Goal: Complete application form

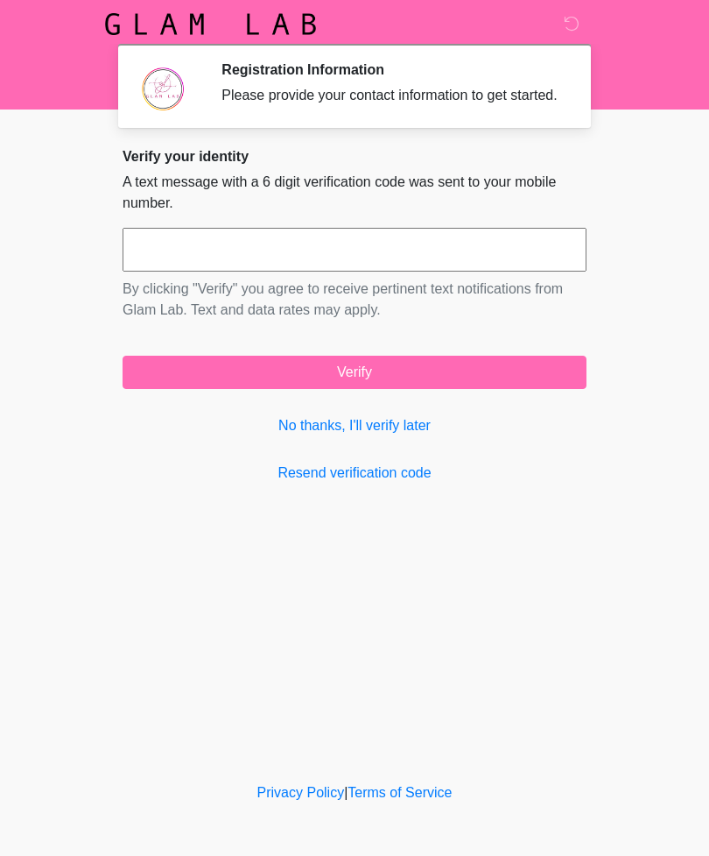
click at [358, 272] on input "text" at bounding box center [355, 250] width 464 height 44
type input "******"
click at [492, 385] on button "Verify" at bounding box center [355, 372] width 464 height 33
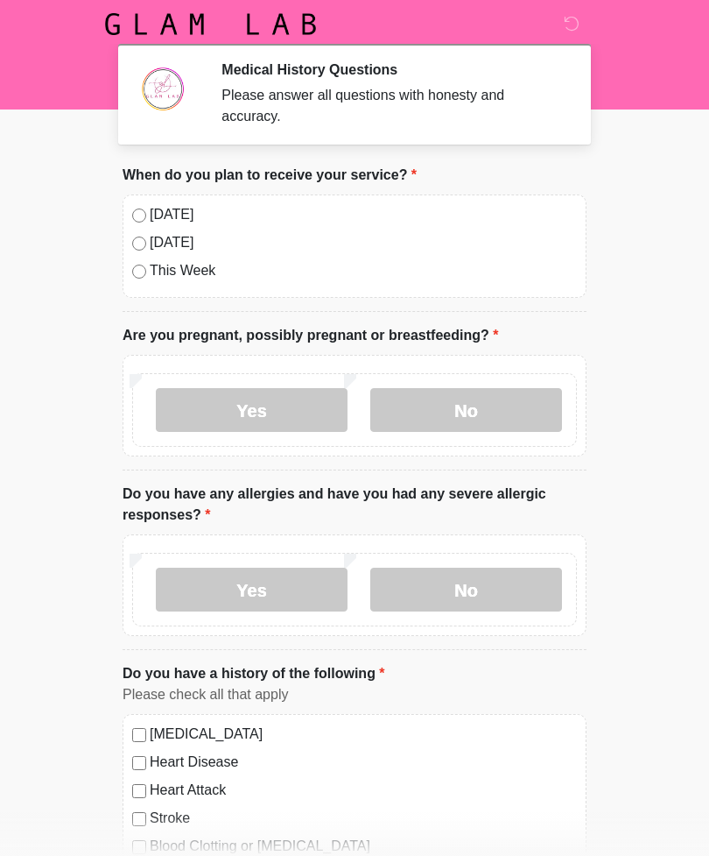
click at [152, 212] on label "[DATE]" at bounding box center [363, 214] width 427 height 21
click at [499, 410] on label "No" at bounding box center [467, 410] width 192 height 44
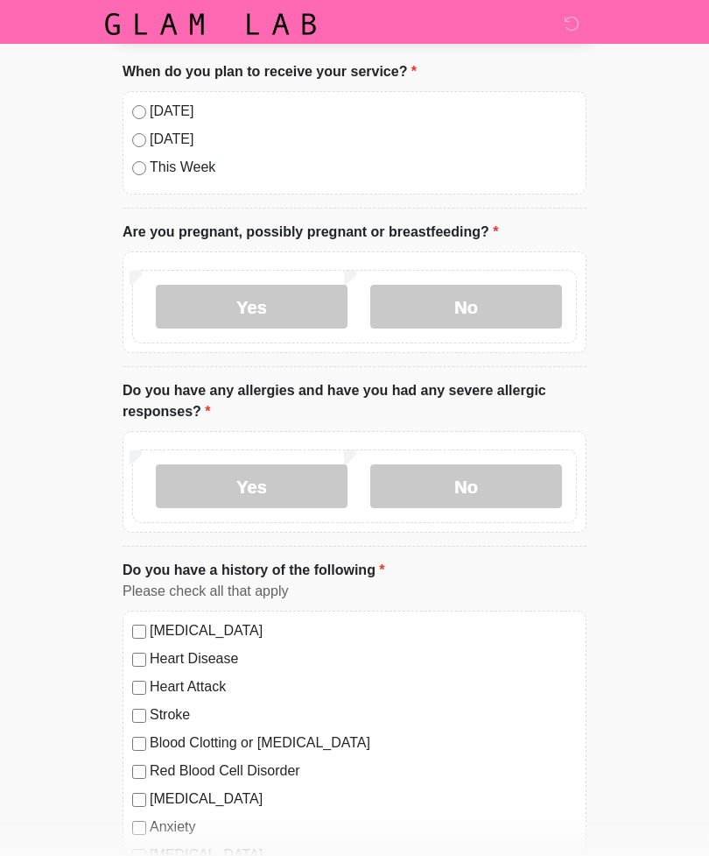
scroll to position [113, 0]
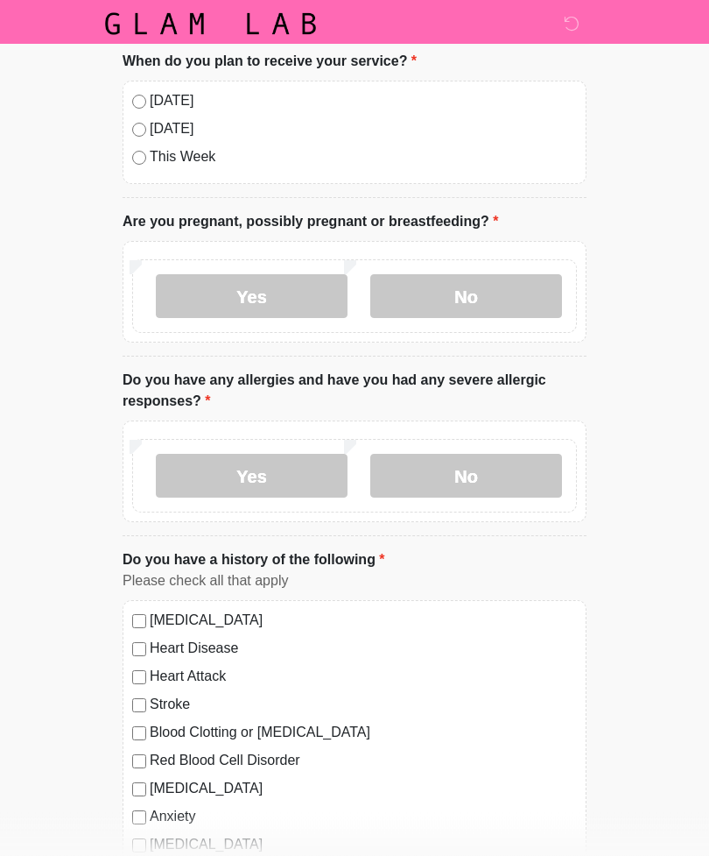
click at [281, 477] on label "Yes" at bounding box center [252, 477] width 192 height 44
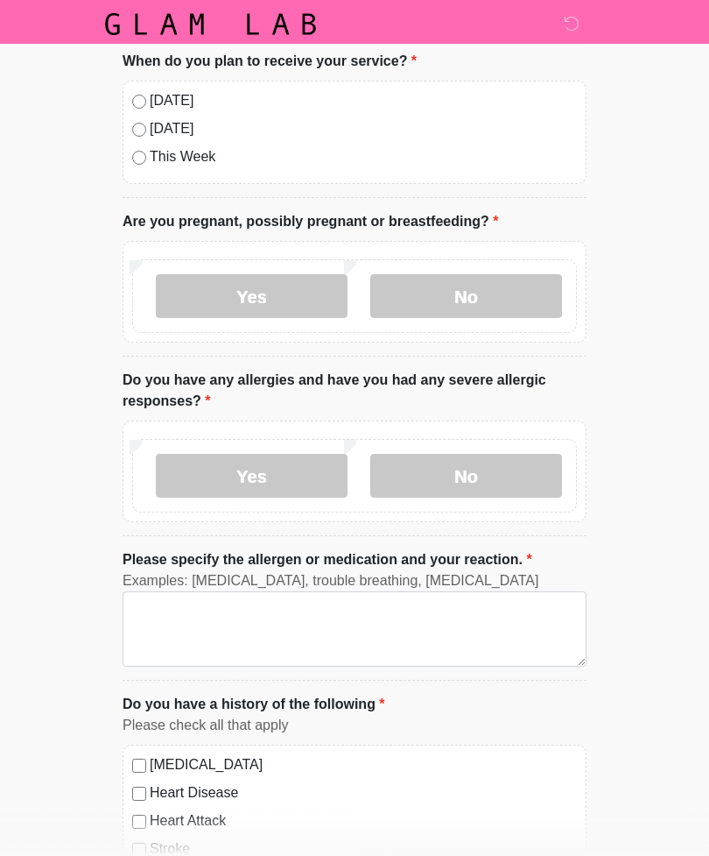
click at [498, 480] on label "No" at bounding box center [467, 476] width 192 height 44
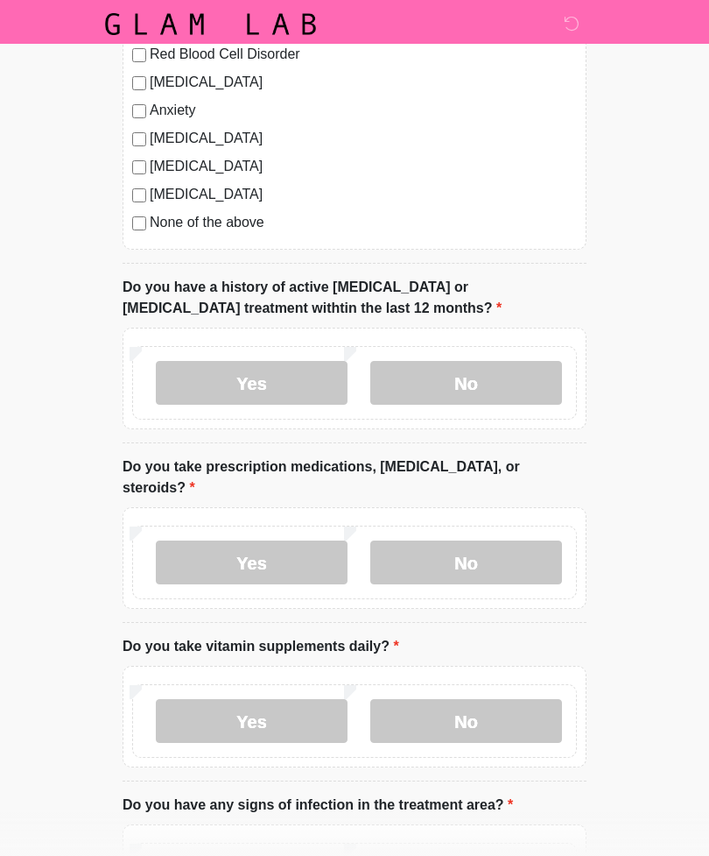
scroll to position [826, 0]
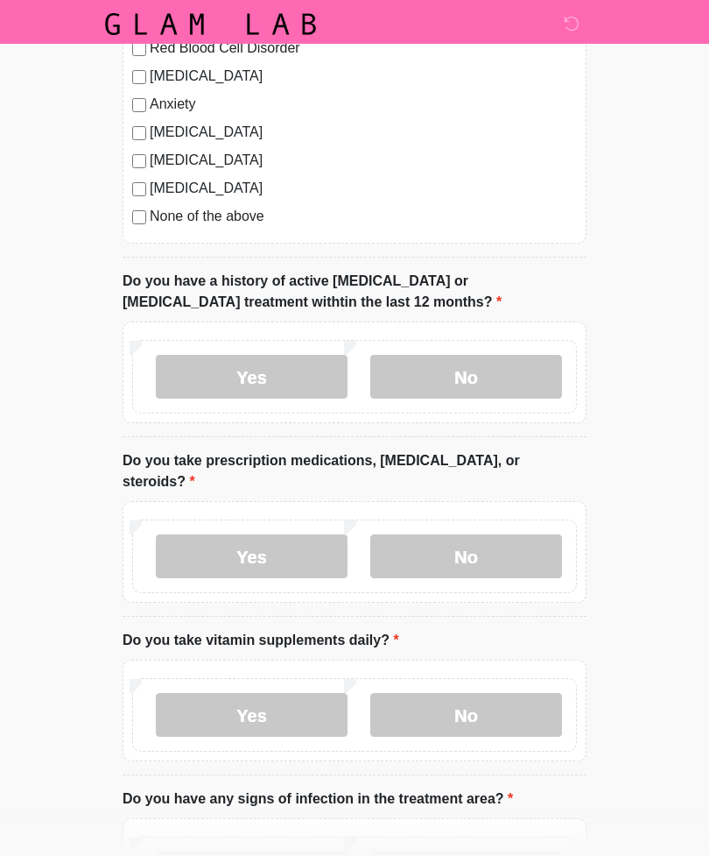
click at [512, 373] on label "No" at bounding box center [467, 377] width 192 height 44
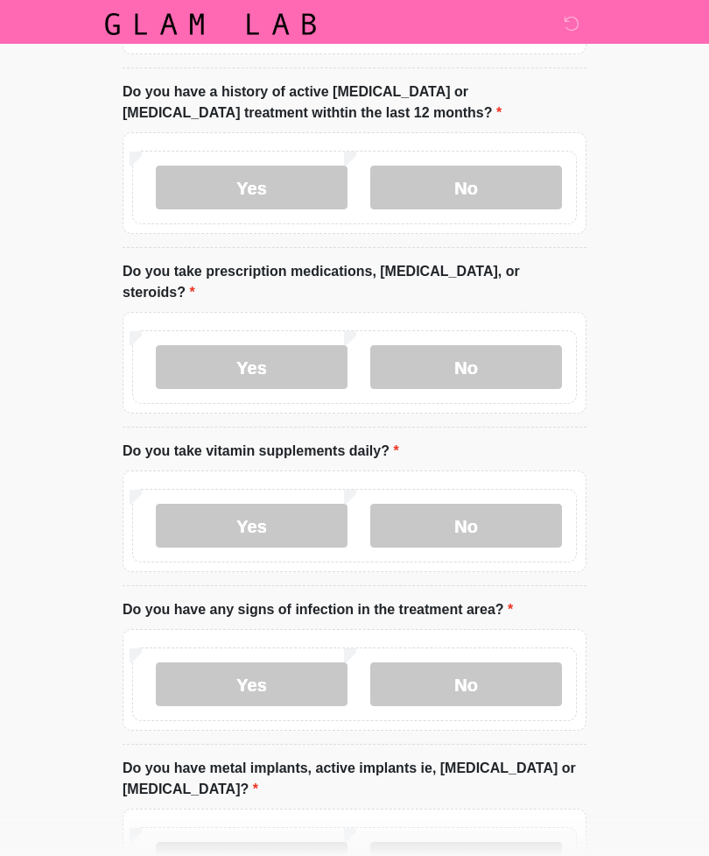
scroll to position [1016, 0]
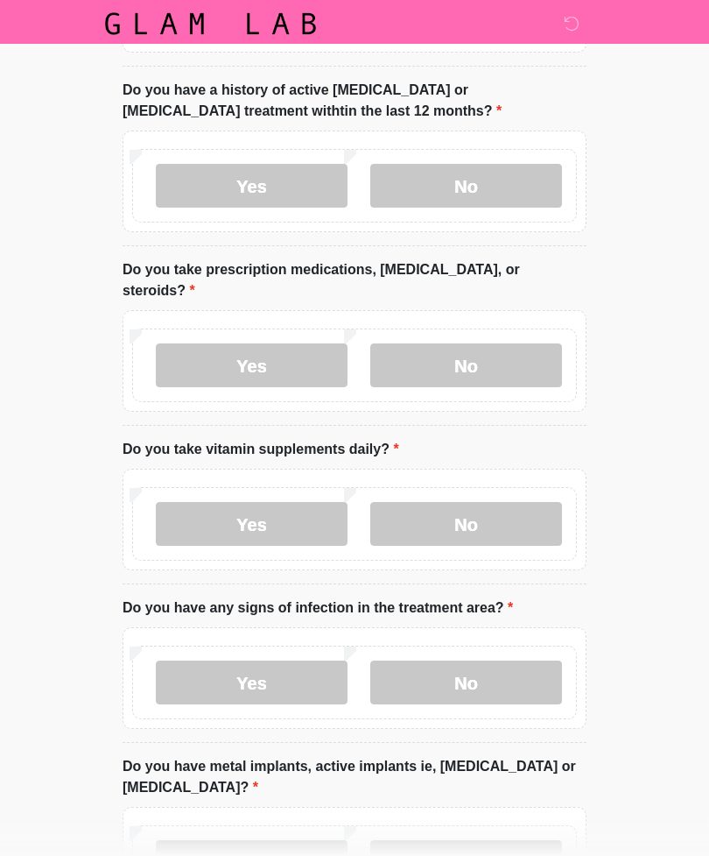
click at [502, 350] on label "No" at bounding box center [467, 366] width 192 height 44
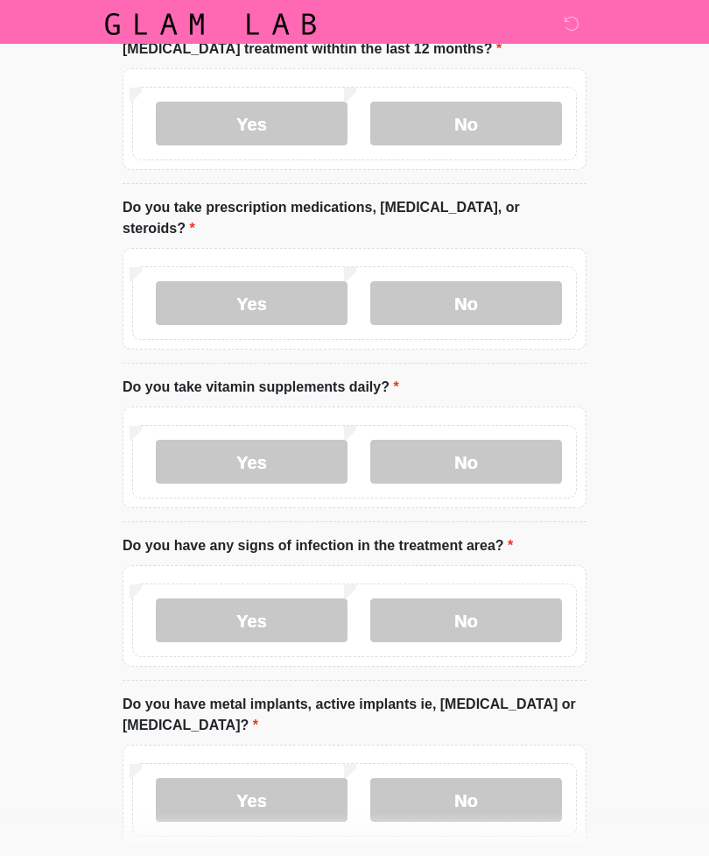
scroll to position [1154, 0]
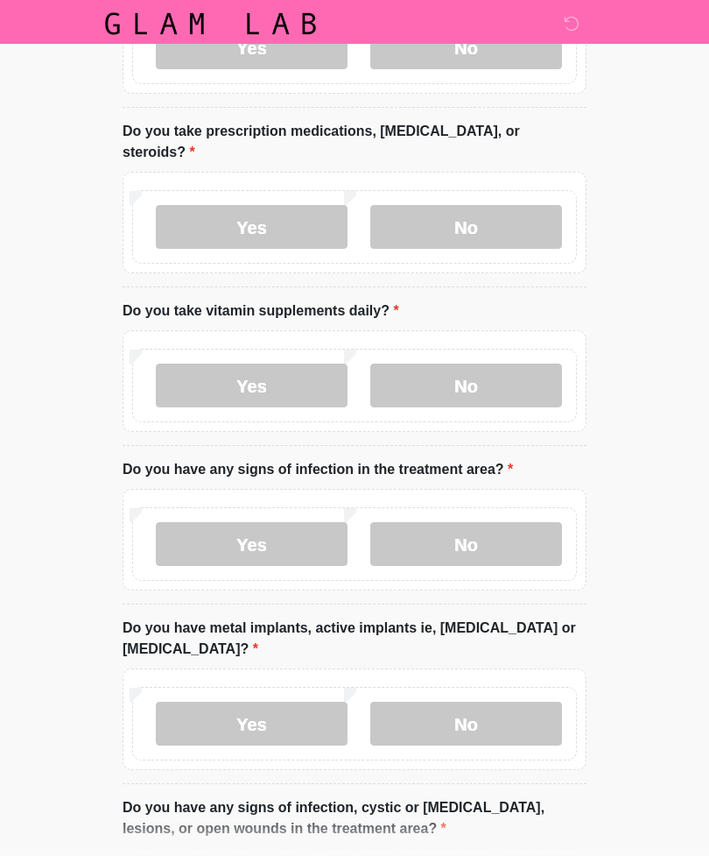
click at [487, 368] on label "No" at bounding box center [467, 386] width 192 height 44
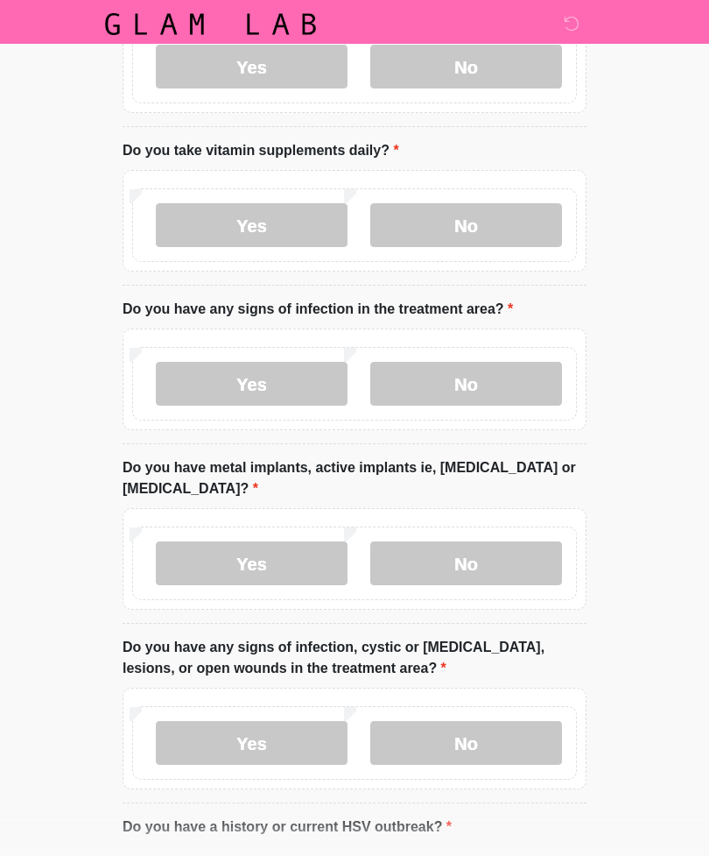
scroll to position [1319, 0]
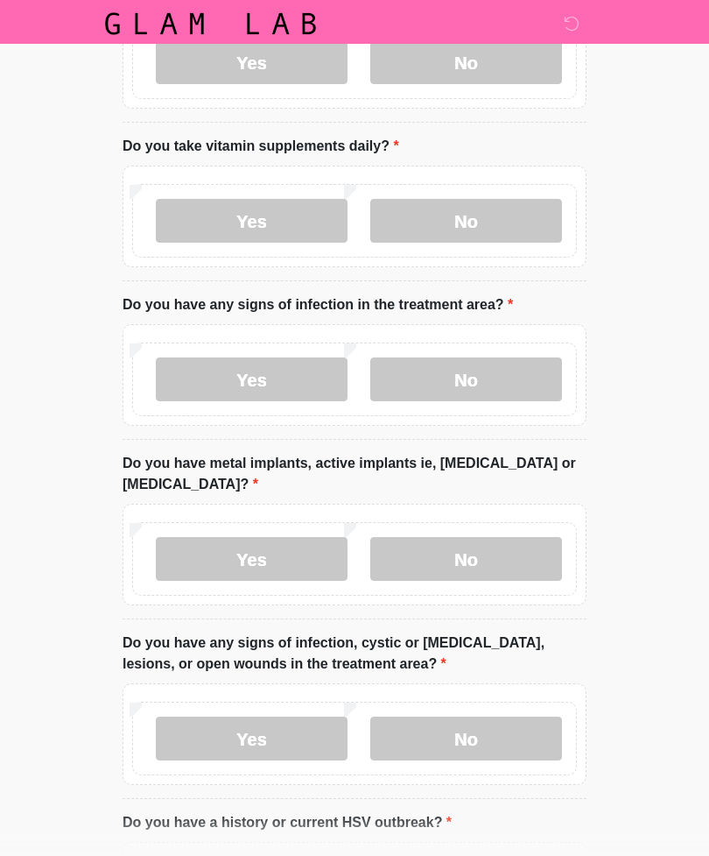
click at [509, 363] on label "No" at bounding box center [467, 380] width 192 height 44
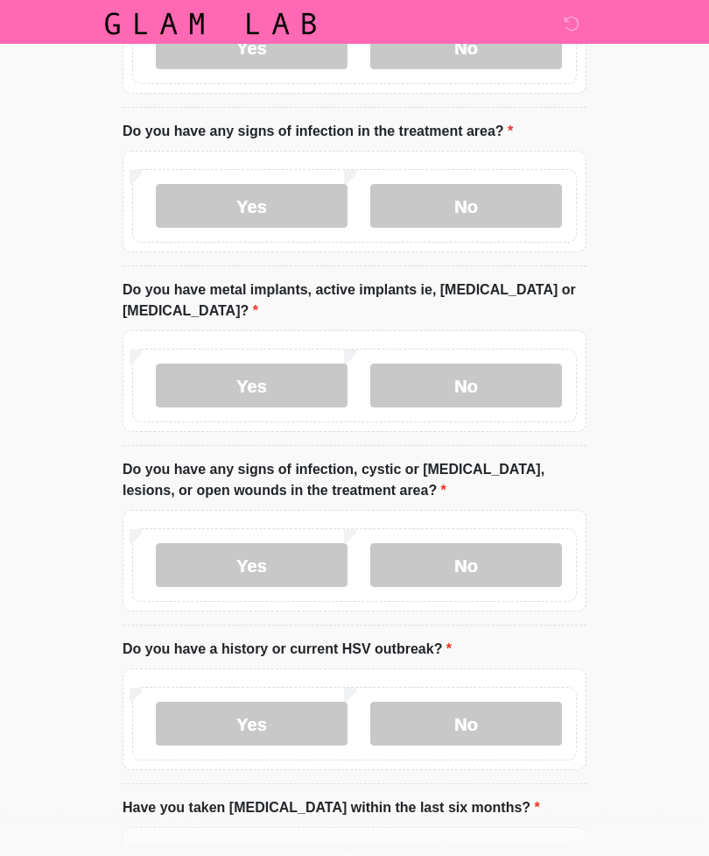
scroll to position [1503, 0]
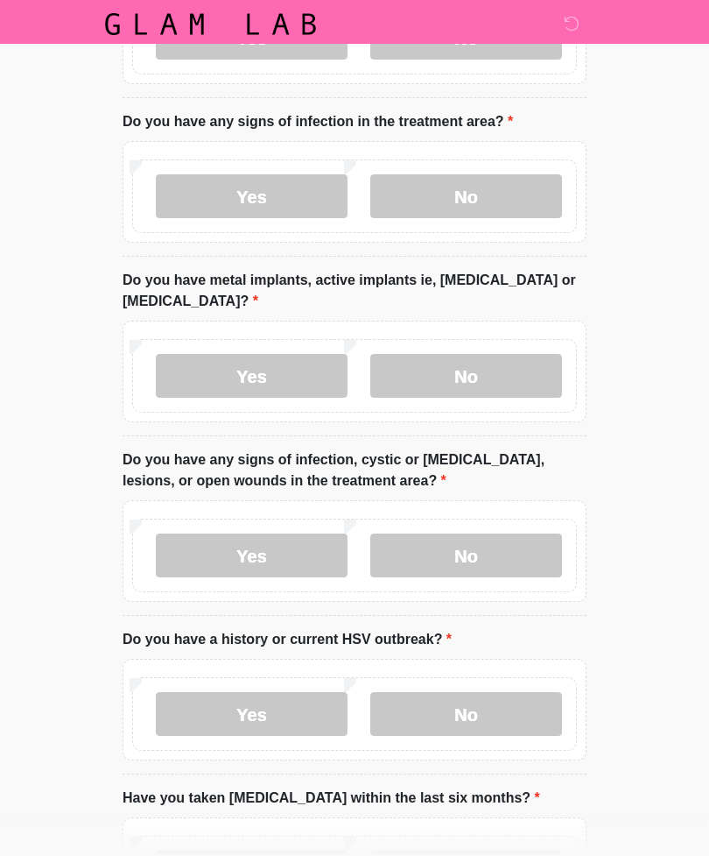
click at [498, 354] on label "No" at bounding box center [467, 376] width 192 height 44
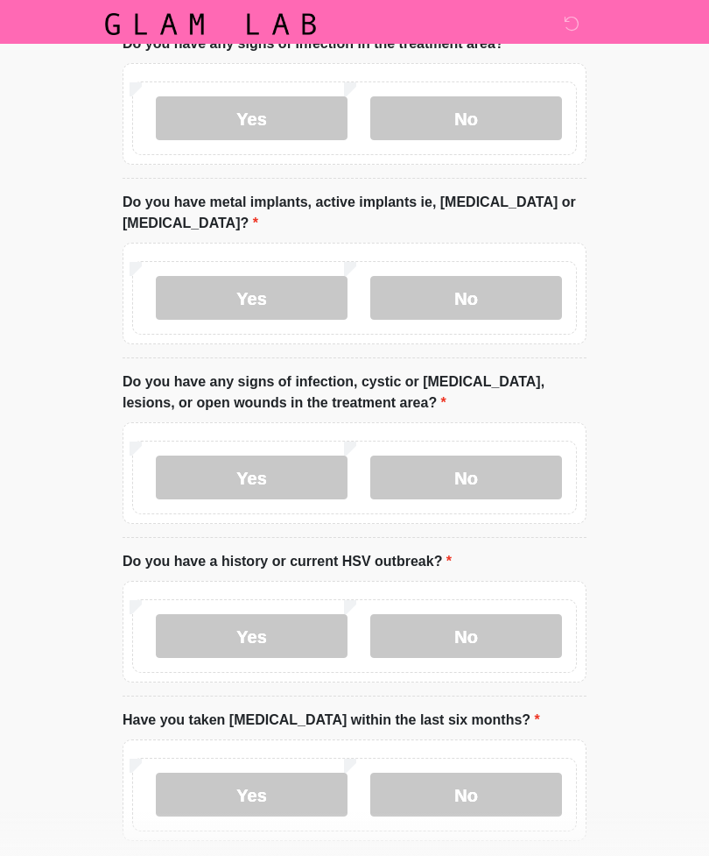
scroll to position [1583, 0]
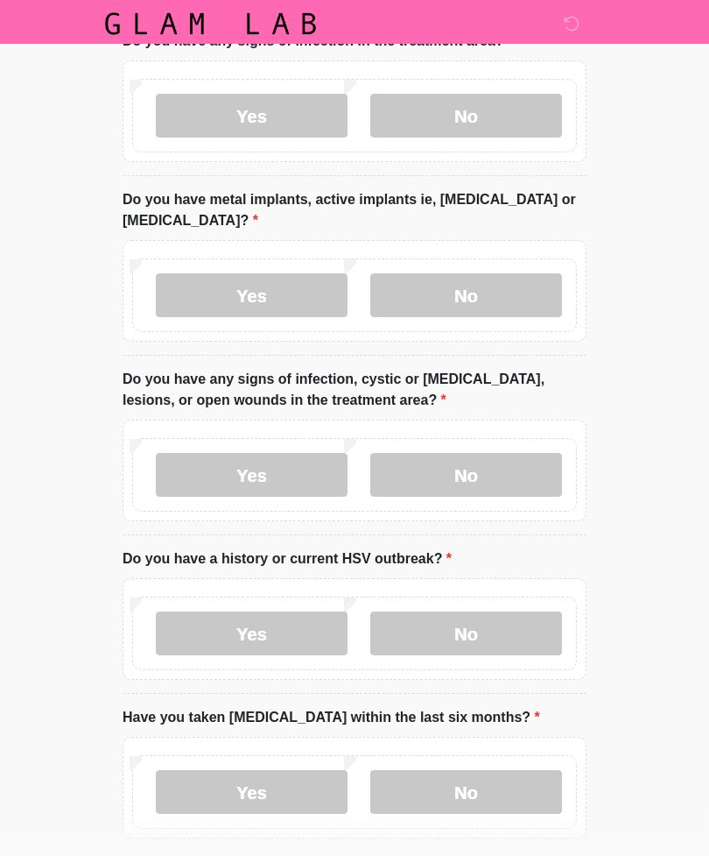
click at [517, 454] on label "No" at bounding box center [467, 476] width 192 height 44
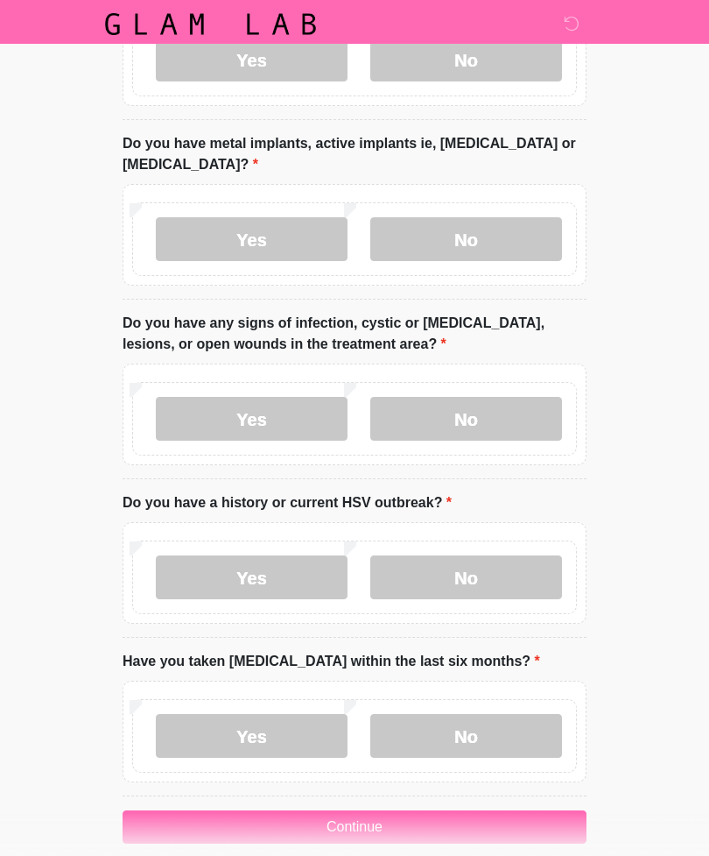
click at [506, 555] on label "No" at bounding box center [467, 577] width 192 height 44
click at [495, 714] on label "No" at bounding box center [467, 736] width 192 height 44
click at [470, 810] on button "Continue" at bounding box center [355, 826] width 464 height 33
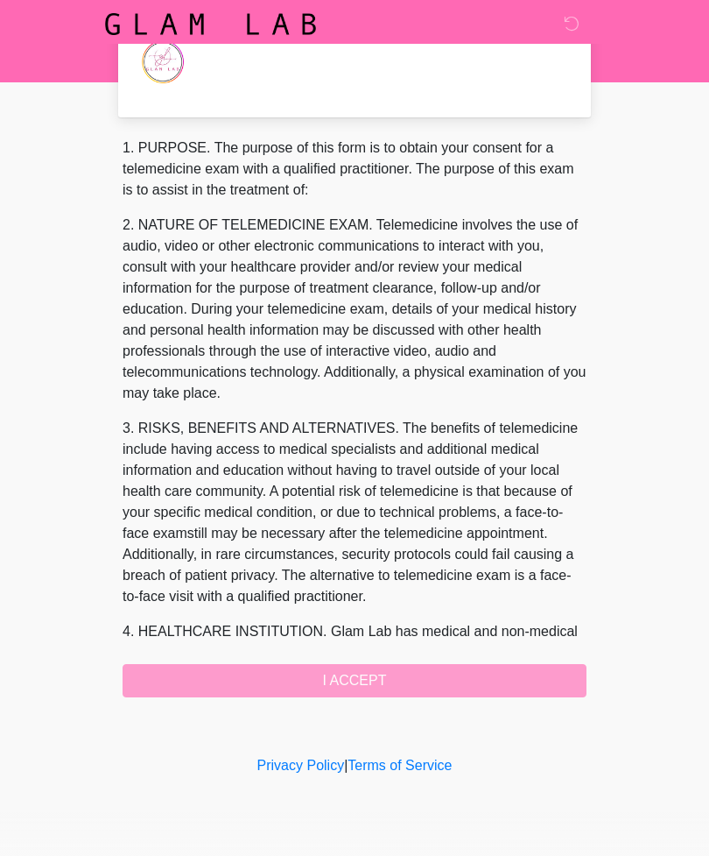
scroll to position [0, 0]
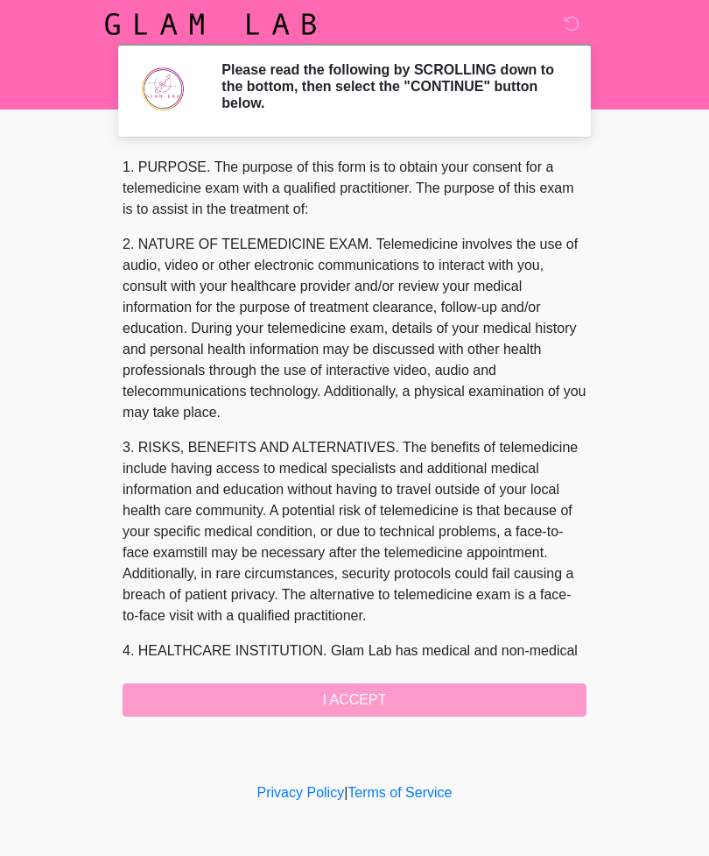
click at [420, 695] on div "1. PURPOSE. The purpose of this form is to obtain your consent for a telemedici…" at bounding box center [355, 437] width 464 height 560
click at [410, 695] on div "1. PURPOSE. The purpose of this form is to obtain your consent for a telemedici…" at bounding box center [355, 437] width 464 height 560
click at [409, 706] on div "1. PURPOSE. The purpose of this form is to obtain your consent for a telemedici…" at bounding box center [355, 437] width 464 height 560
click at [412, 688] on div "1. PURPOSE. The purpose of this form is to obtain your consent for a telemedici…" at bounding box center [355, 437] width 464 height 560
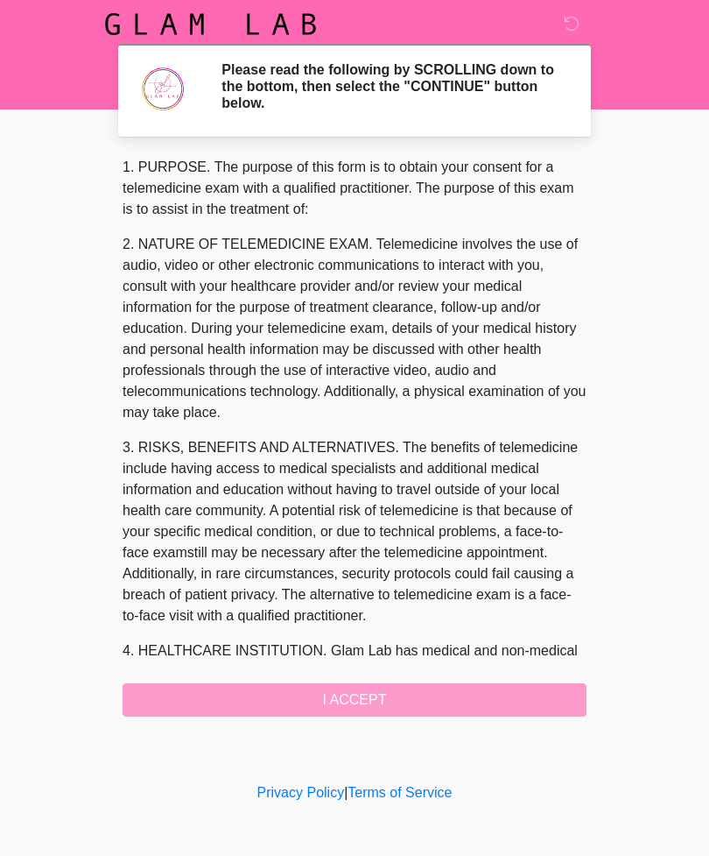
click at [411, 688] on div "1. PURPOSE. The purpose of this form is to obtain your consent for a telemedici…" at bounding box center [355, 437] width 464 height 560
click at [396, 699] on div "1. PURPOSE. The purpose of this form is to obtain your consent for a telemedici…" at bounding box center [355, 437] width 464 height 560
click at [402, 698] on div "1. PURPOSE. The purpose of this form is to obtain your consent for a telemedici…" at bounding box center [355, 437] width 464 height 560
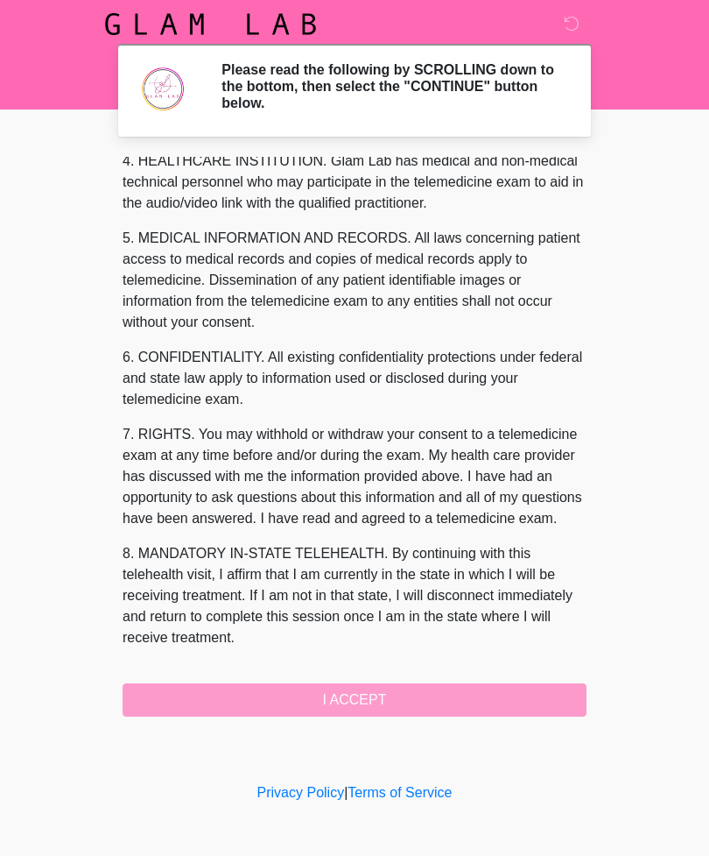
scroll to position [511, 0]
click at [400, 694] on button "I ACCEPT" at bounding box center [355, 699] width 464 height 33
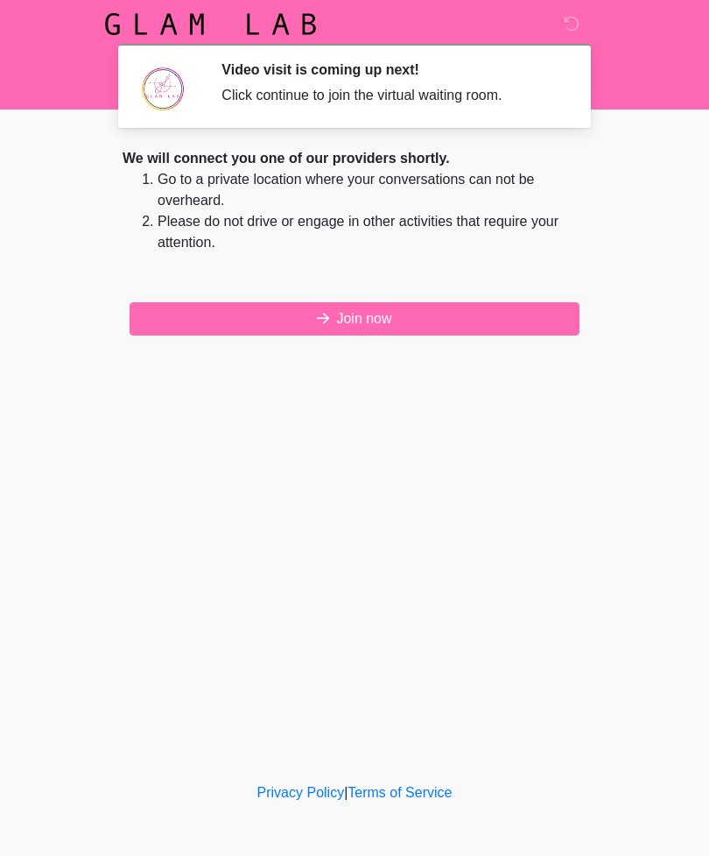
click at [406, 309] on button "Join now" at bounding box center [355, 318] width 450 height 33
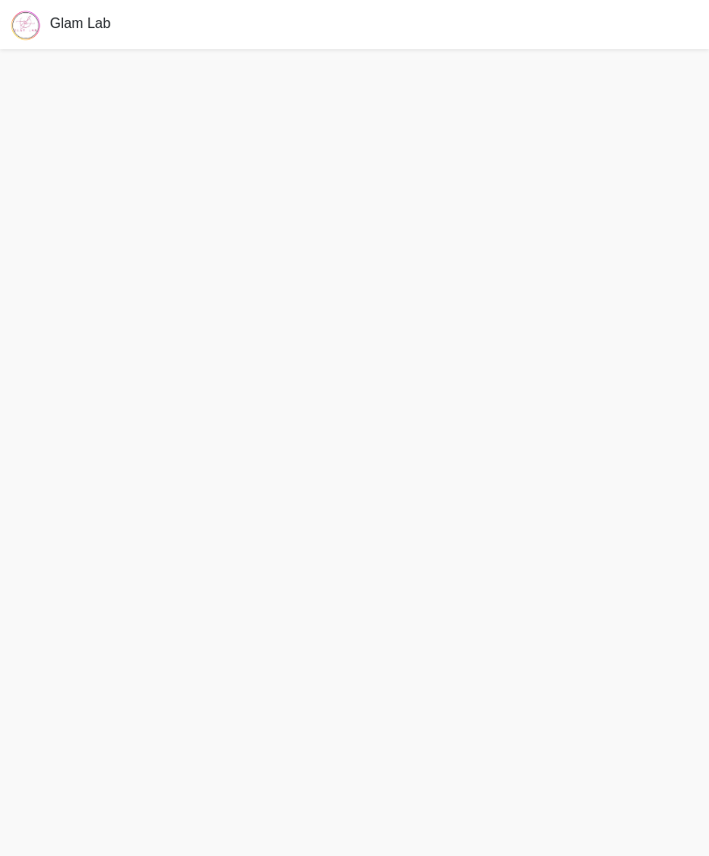
click at [494, 319] on div at bounding box center [354, 452] width 709 height 807
